Goal: Task Accomplishment & Management: Use online tool/utility

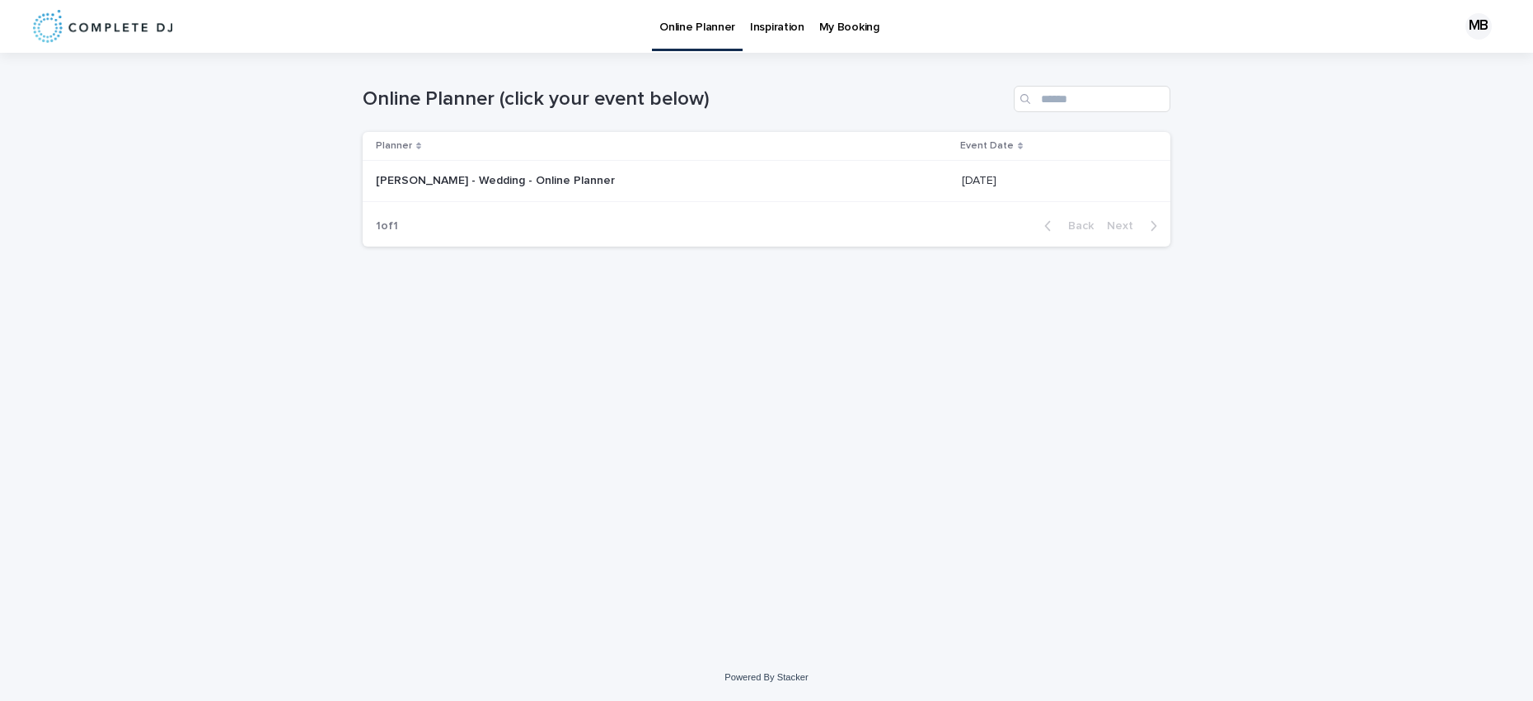
click at [490, 182] on p "[PERSON_NAME] - Wedding - Online Planner" at bounding box center [497, 179] width 242 height 17
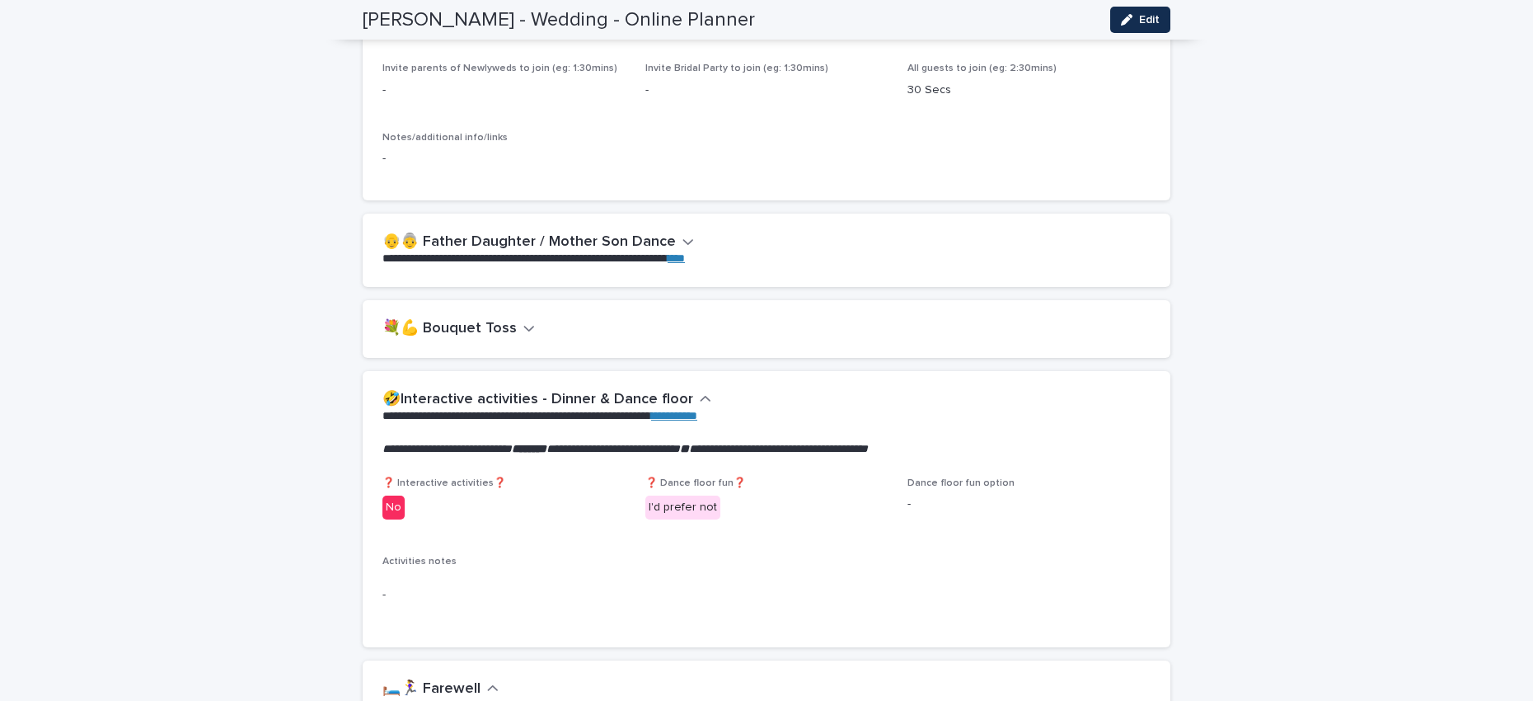
scroll to position [1889, 0]
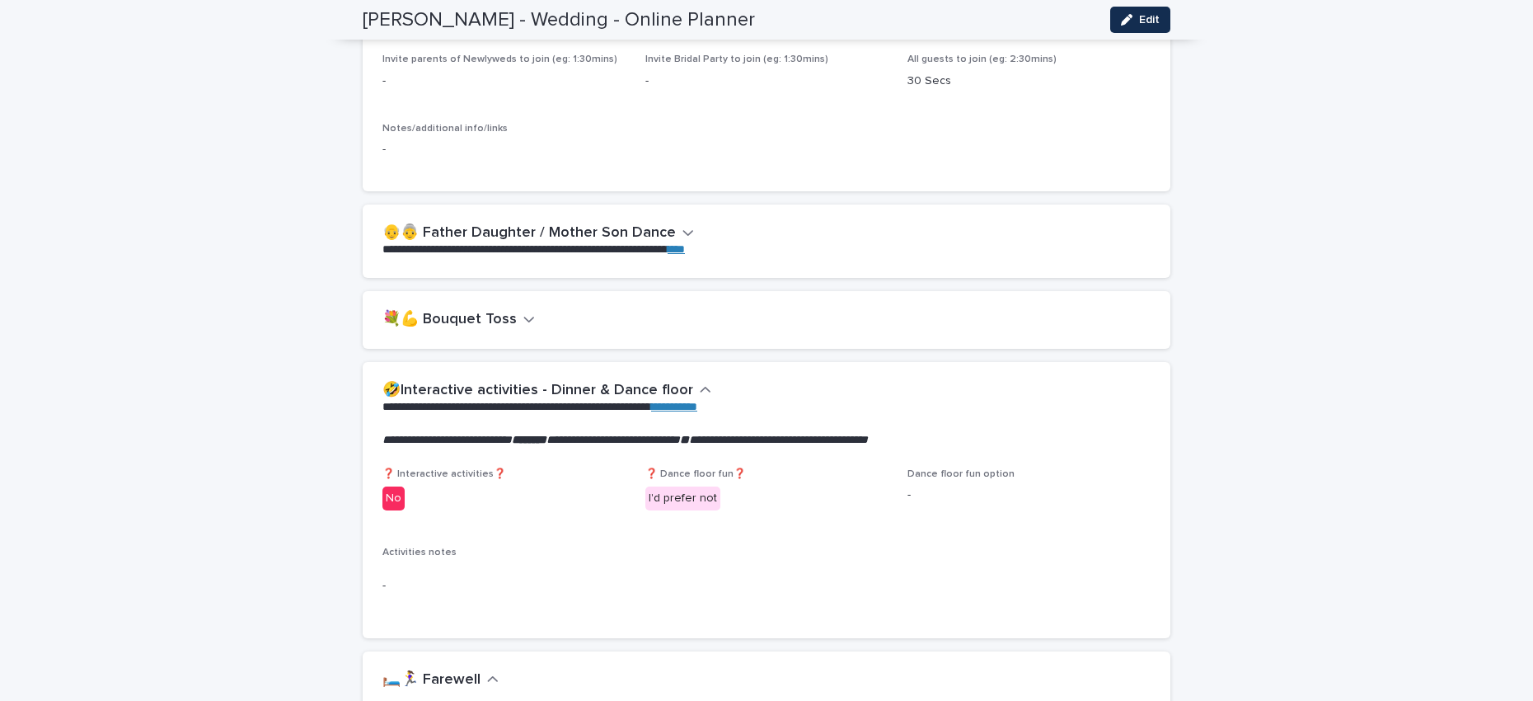
click at [507, 320] on button "💐💪 Bouquet Toss" at bounding box center [458, 320] width 152 height 18
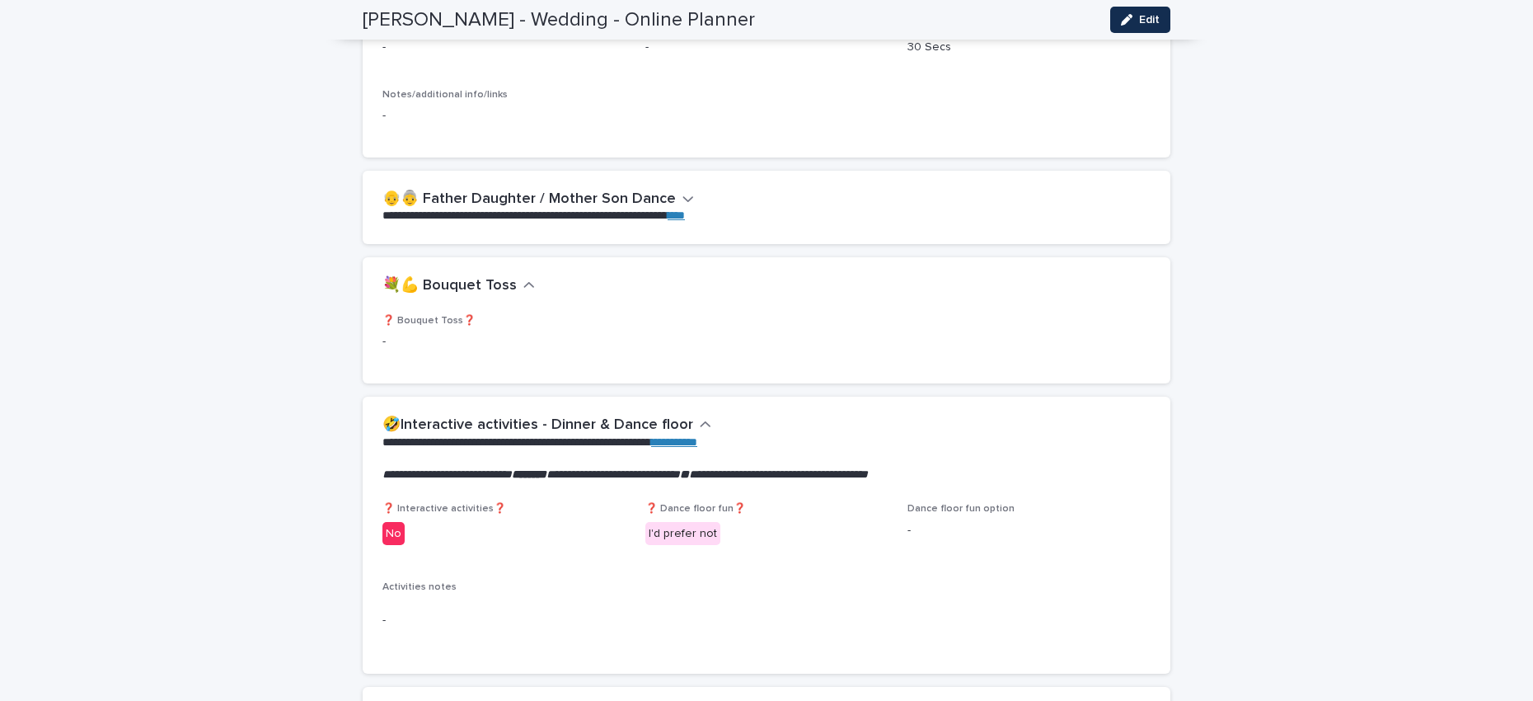
click at [523, 285] on icon "button" at bounding box center [529, 285] width 12 height 15
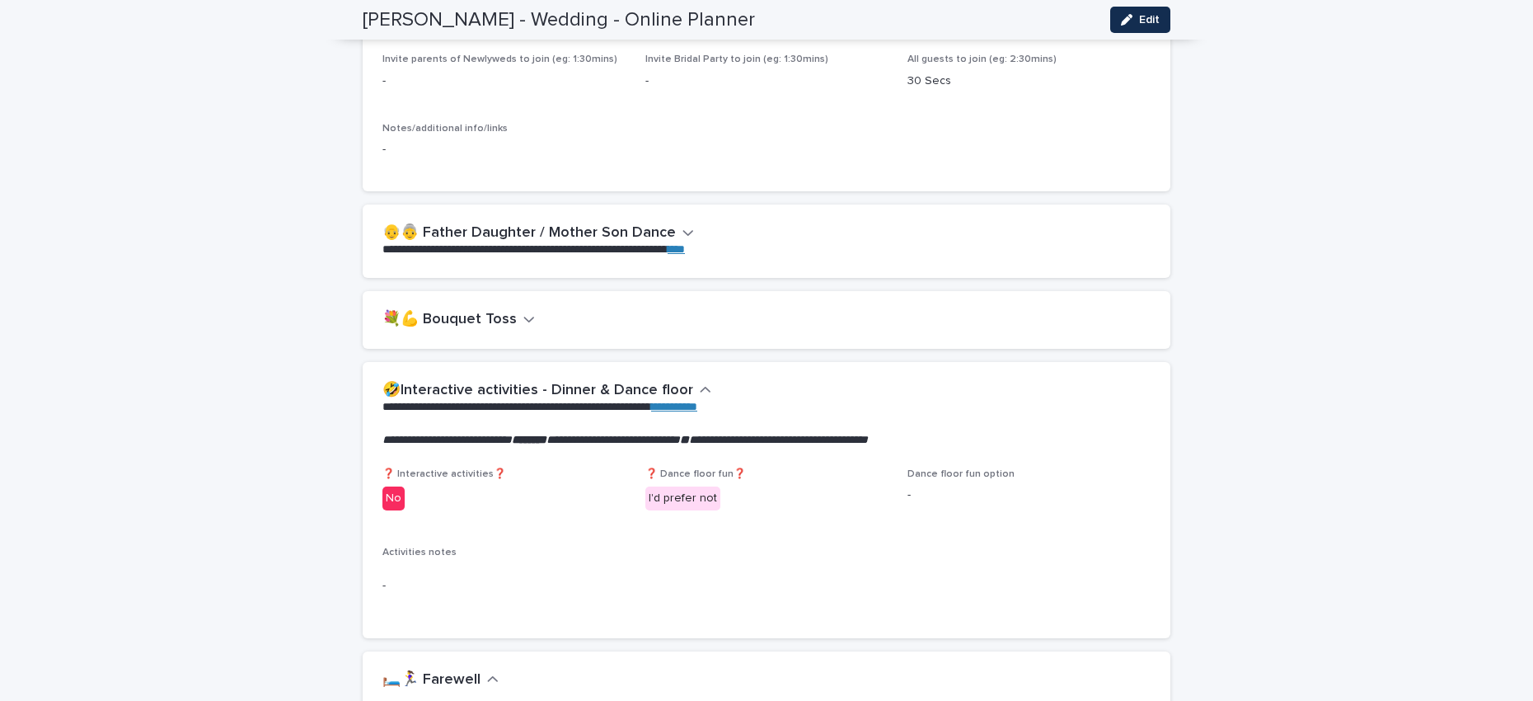
click at [664, 231] on button "👴👵 Father Daughter / Mother Son Dance" at bounding box center [538, 233] width 312 height 18
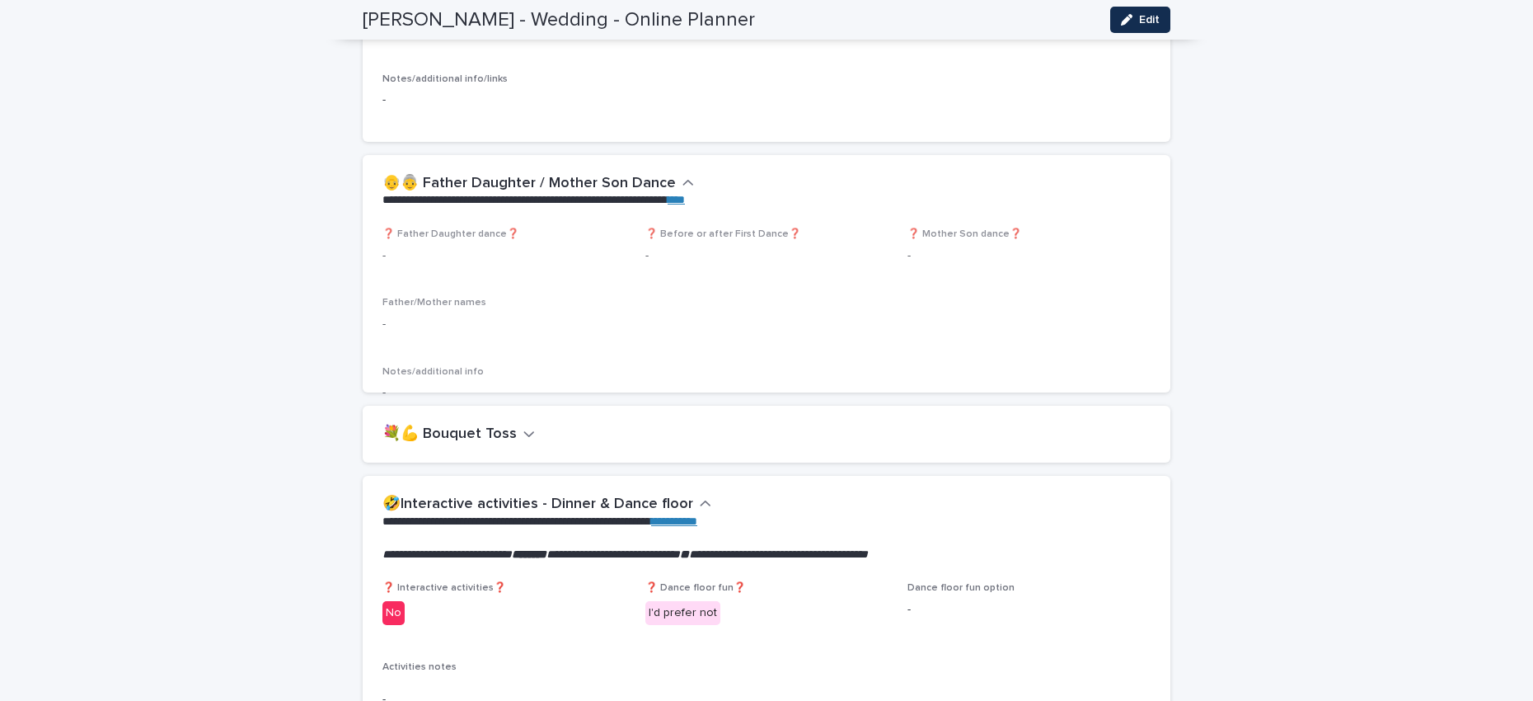
scroll to position [1992, 0]
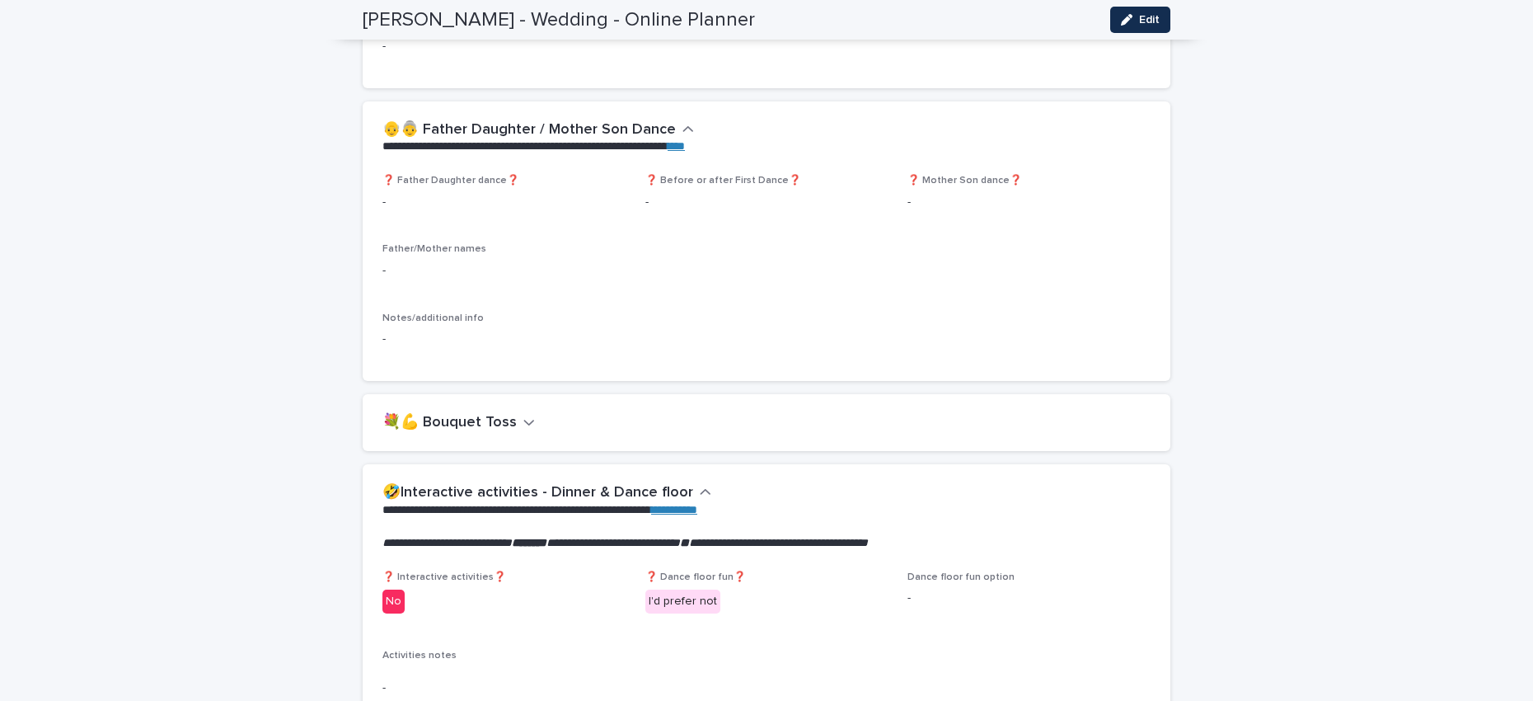
click at [682, 128] on icon "button" at bounding box center [688, 129] width 12 height 15
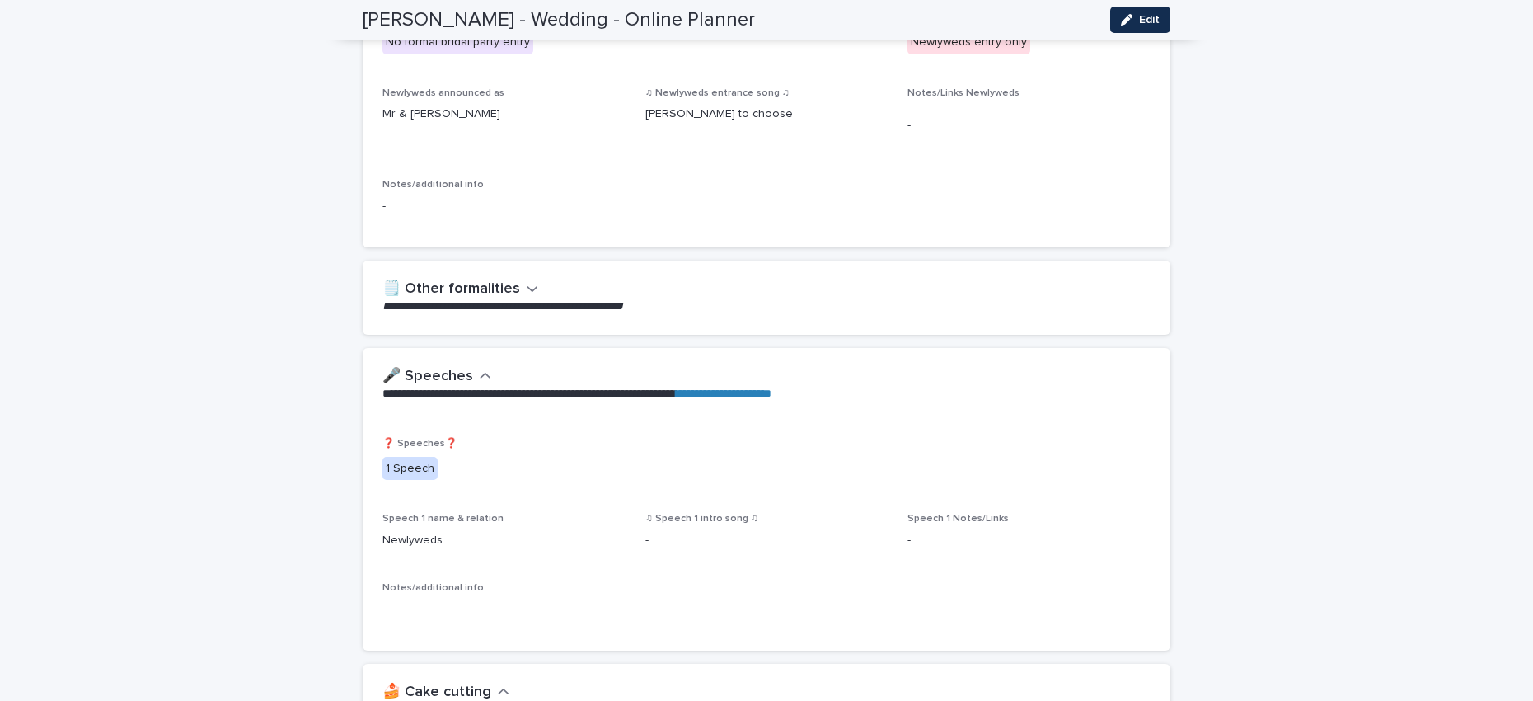
scroll to position [0, 0]
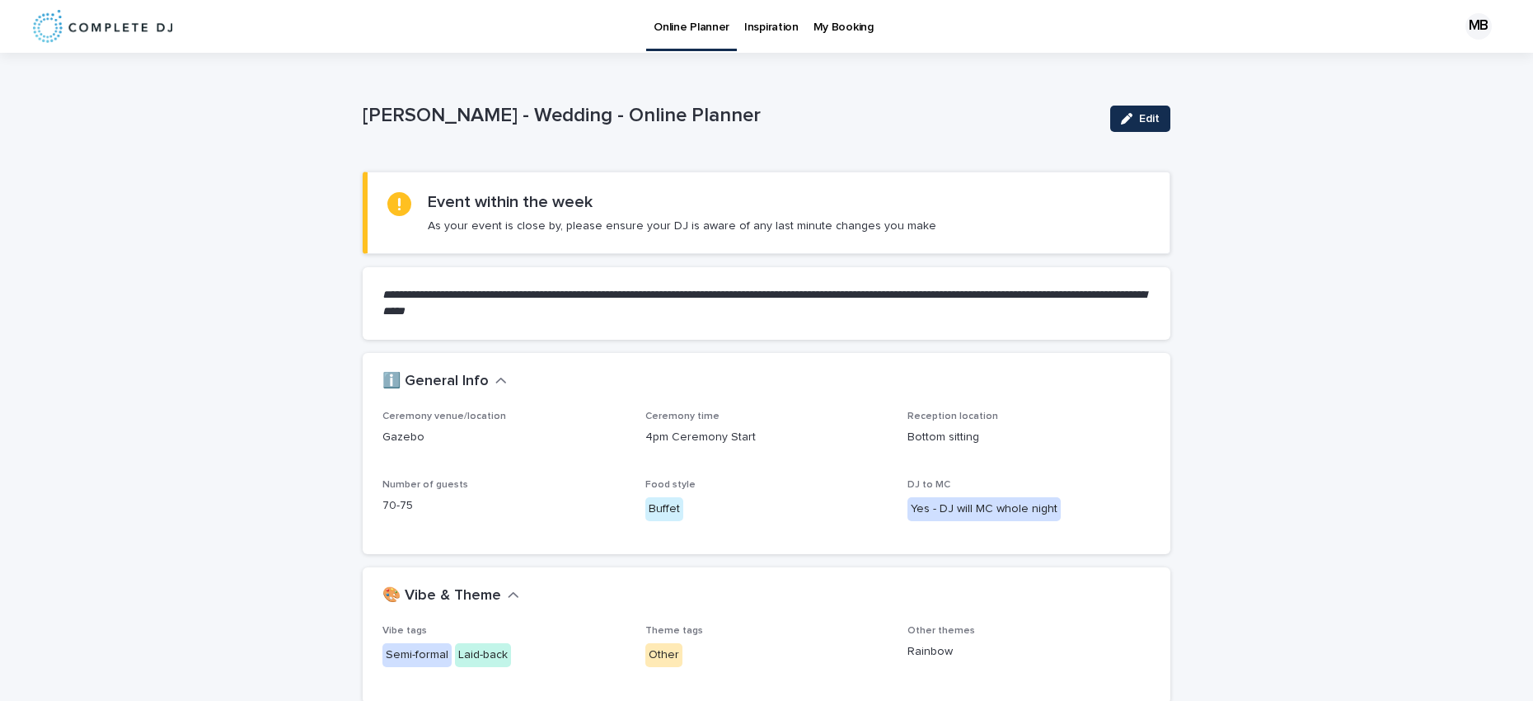
click at [844, 29] on p "My Booking" at bounding box center [843, 17] width 60 height 35
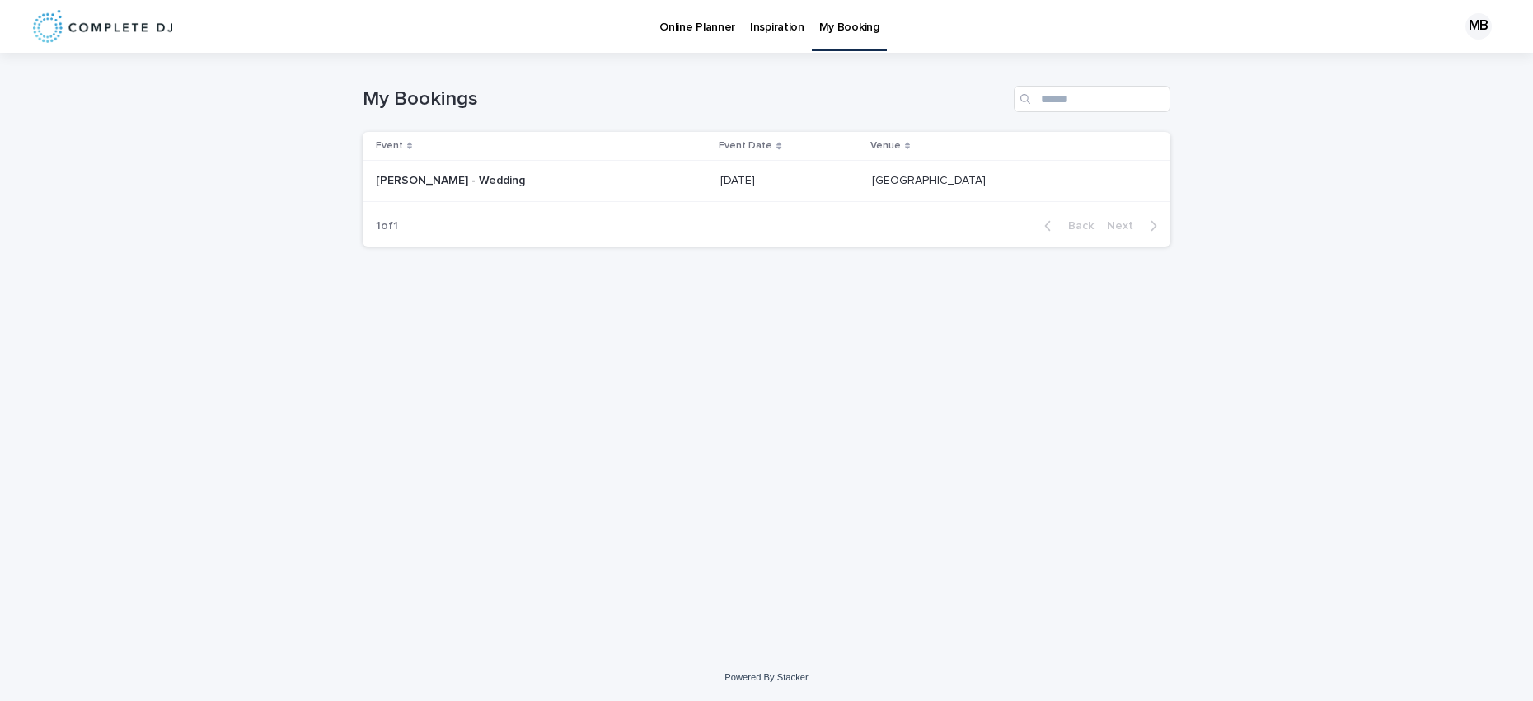
click at [410, 181] on p "[PERSON_NAME] - Wedding" at bounding box center [452, 179] width 152 height 17
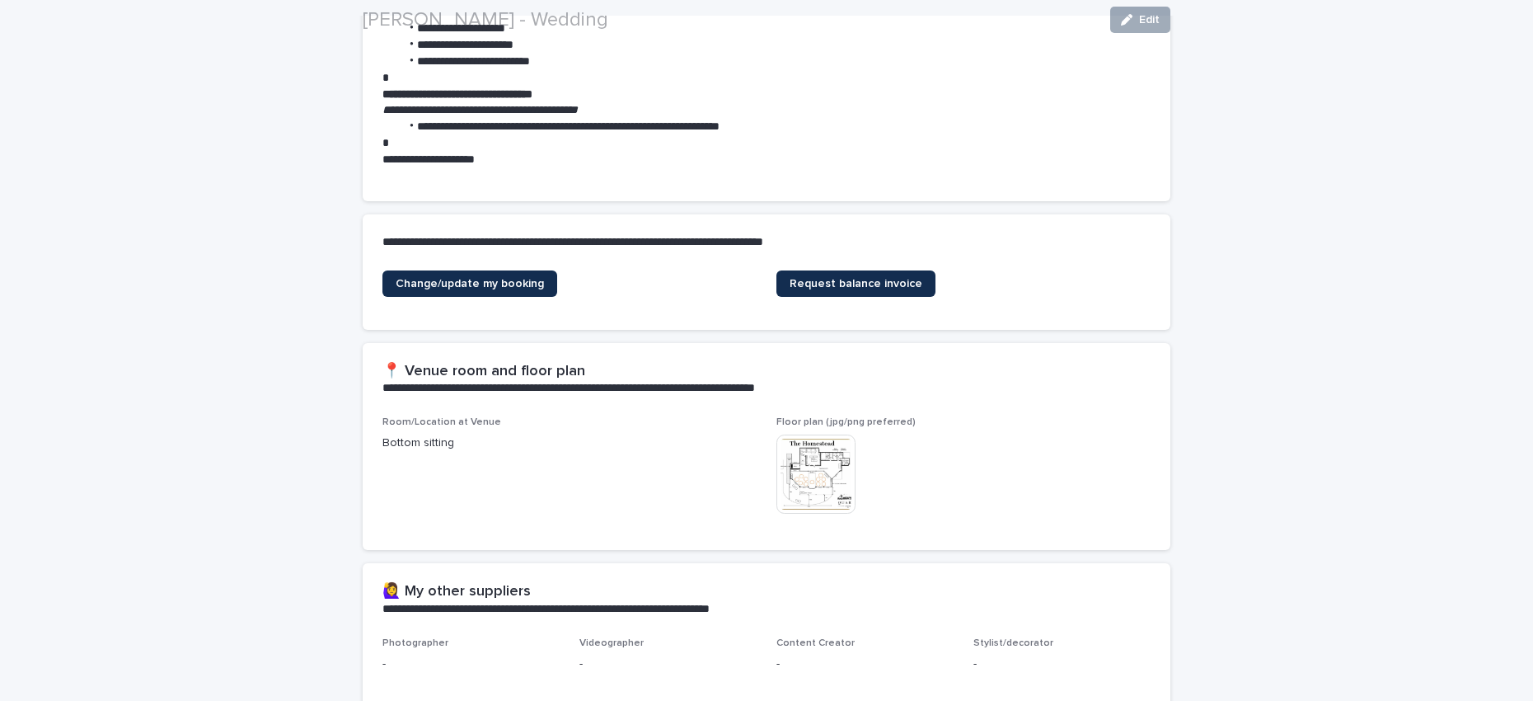
scroll to position [531, 0]
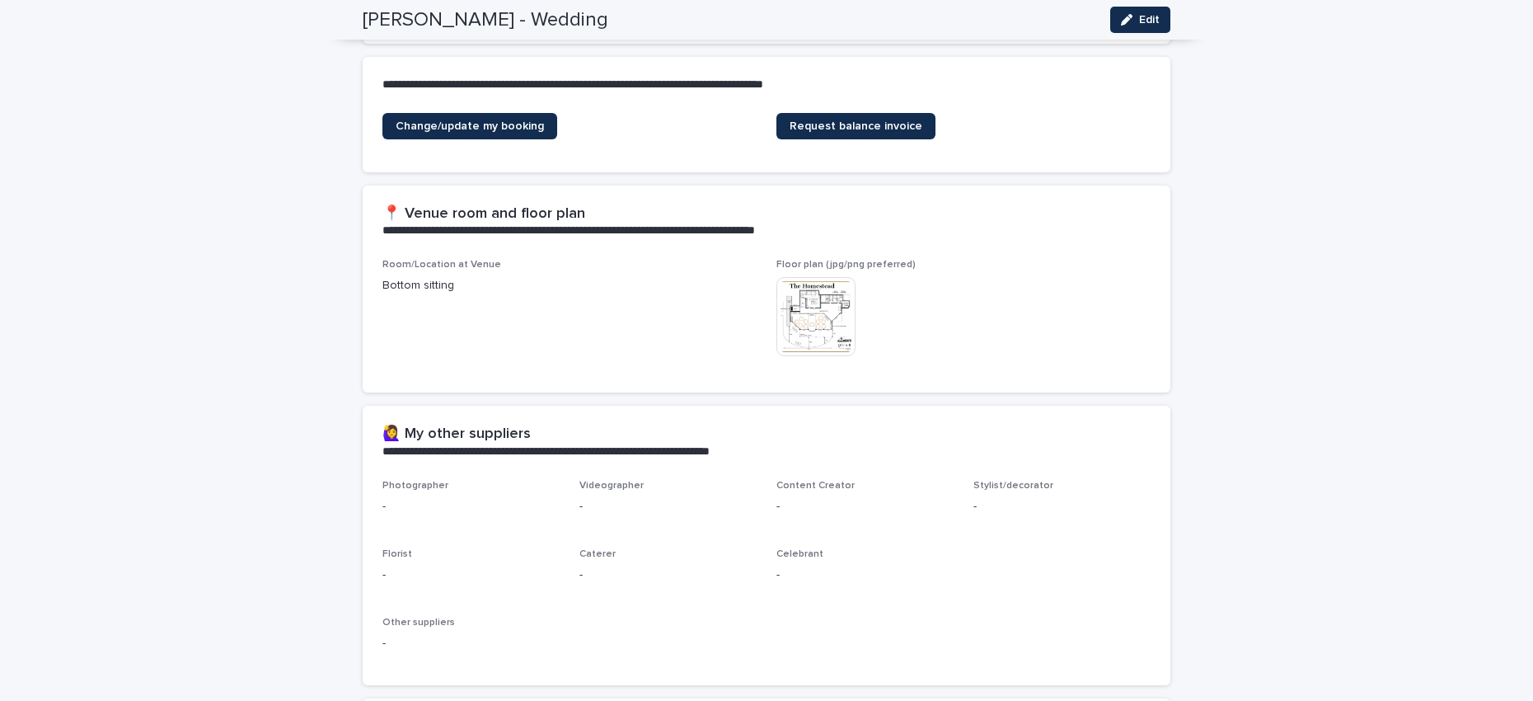
click at [809, 321] on img at bounding box center [815, 316] width 79 height 79
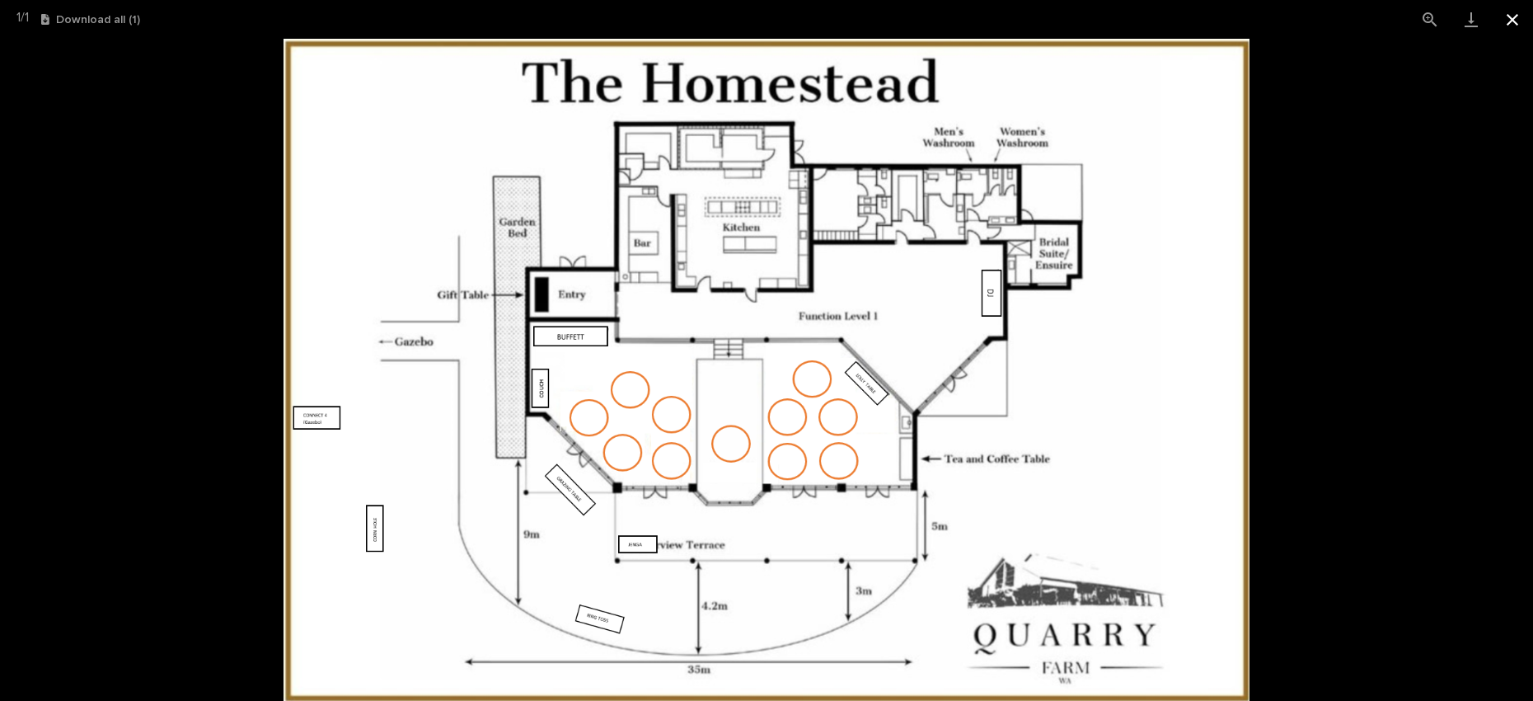
click at [1510, 21] on button "Close gallery" at bounding box center [1512, 19] width 41 height 39
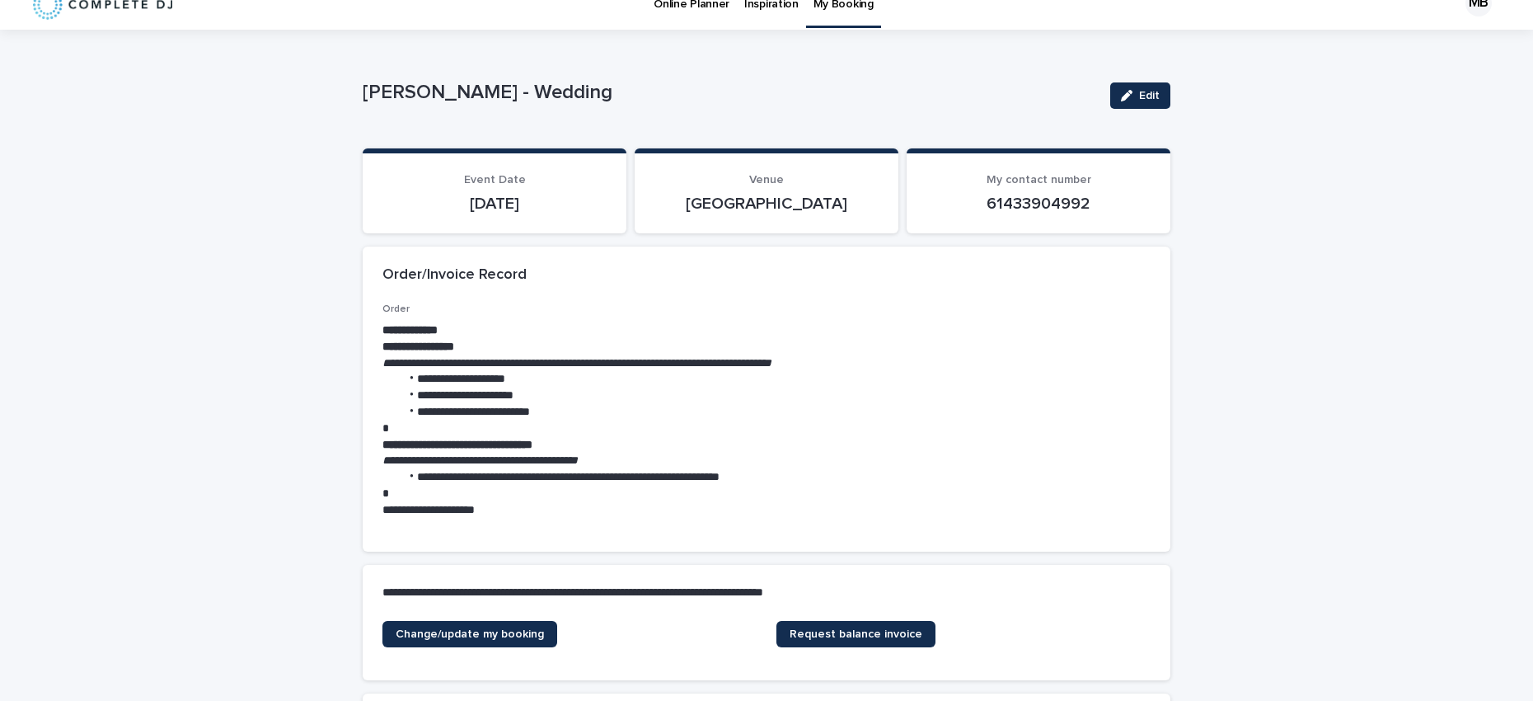
scroll to position [0, 0]
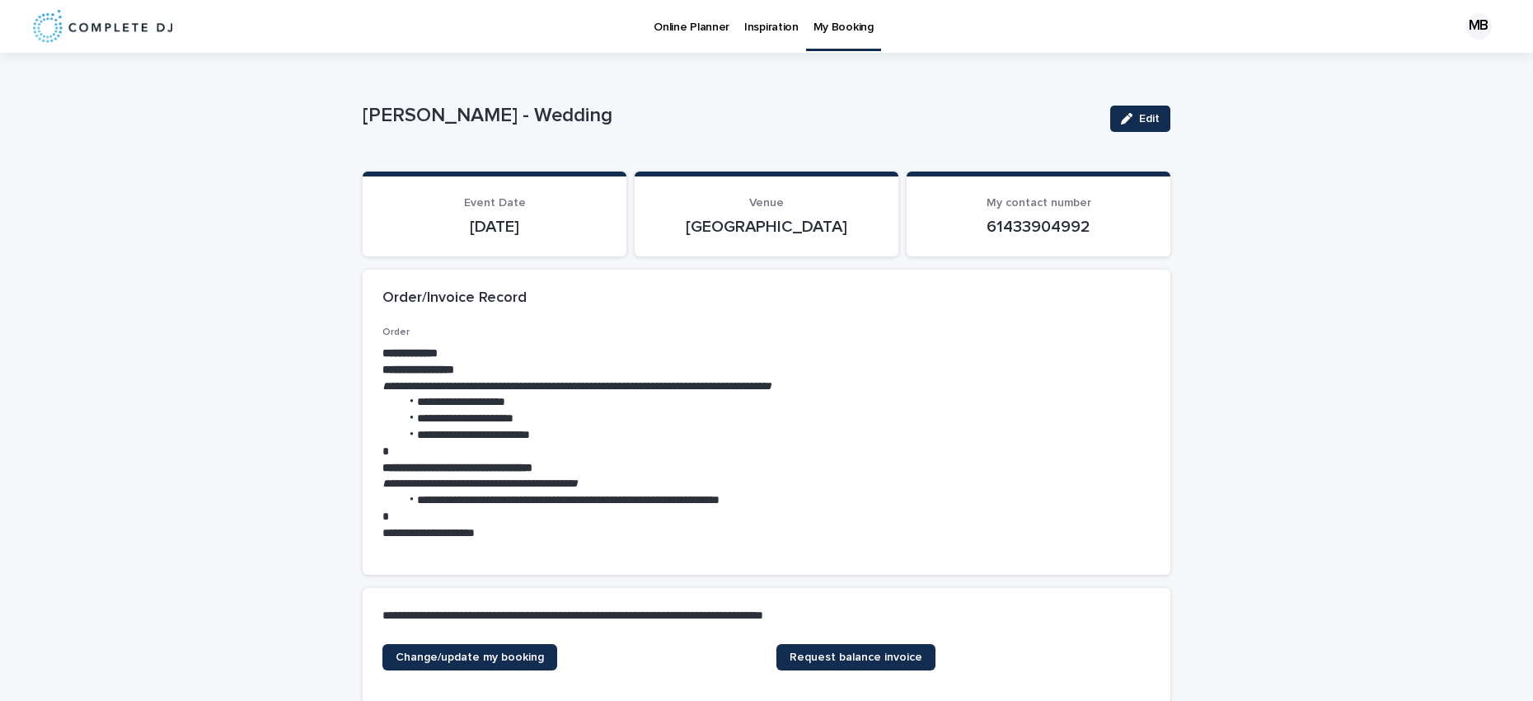
click at [663, 30] on p "Online Planner" at bounding box center [692, 17] width 76 height 35
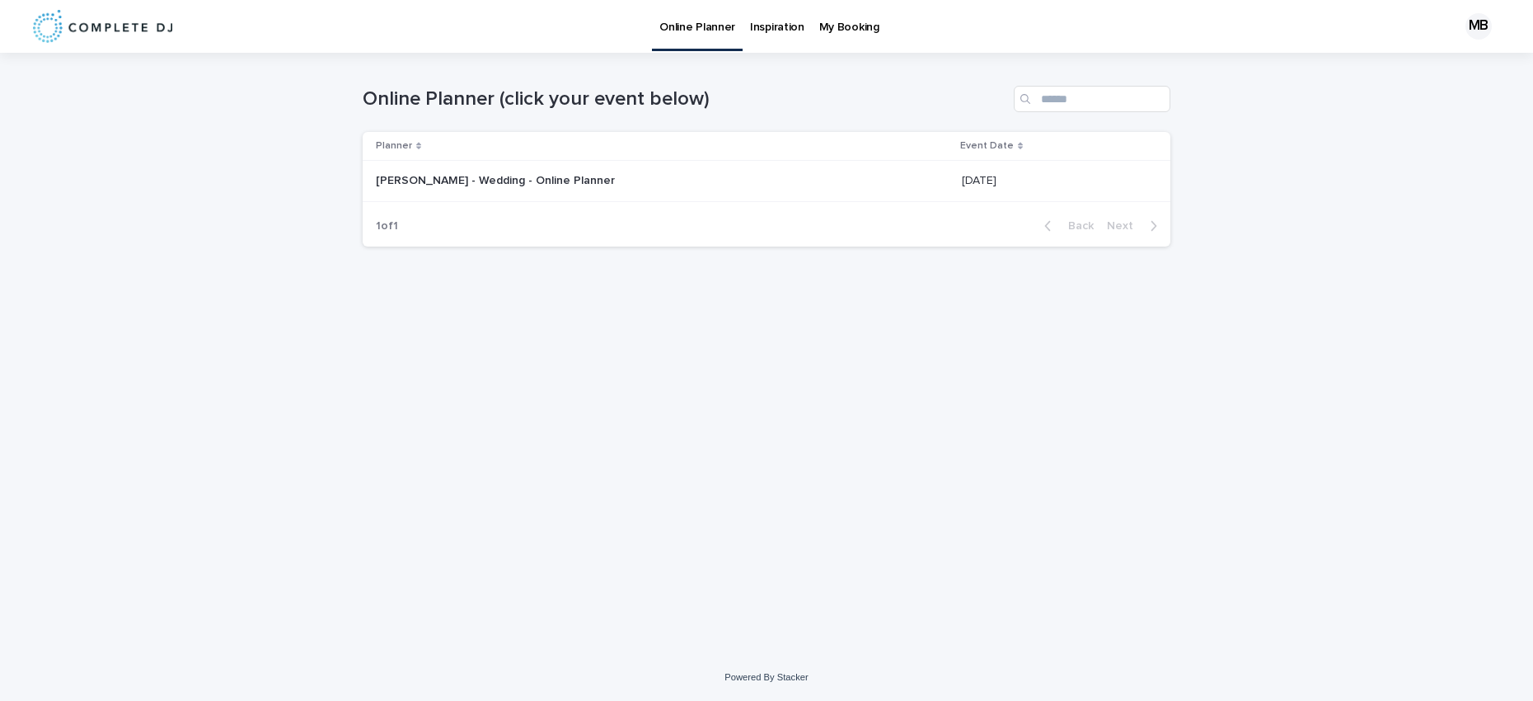
click at [438, 172] on p "[PERSON_NAME] - Wedding - Online Planner" at bounding box center [497, 179] width 242 height 17
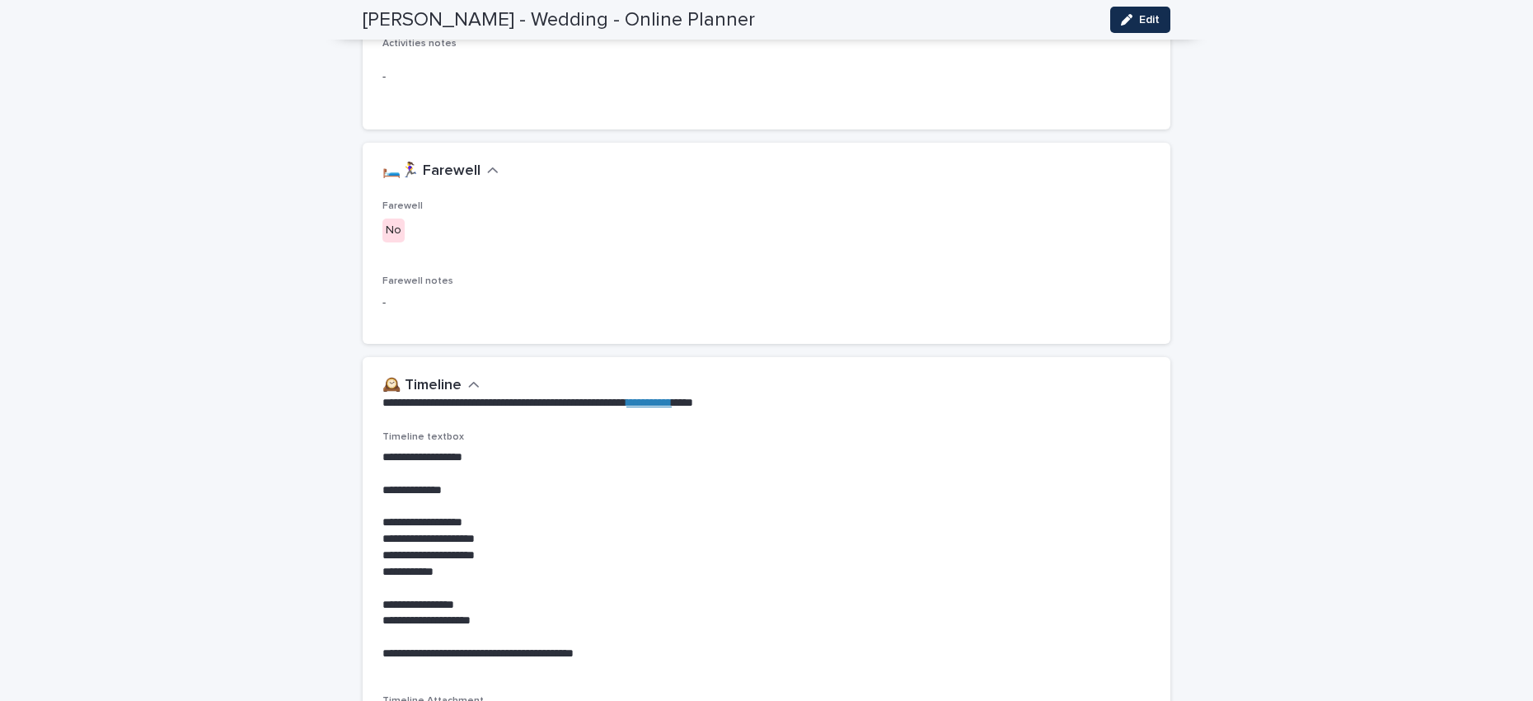
scroll to position [2670, 0]
